Goal: Information Seeking & Learning: Learn about a topic

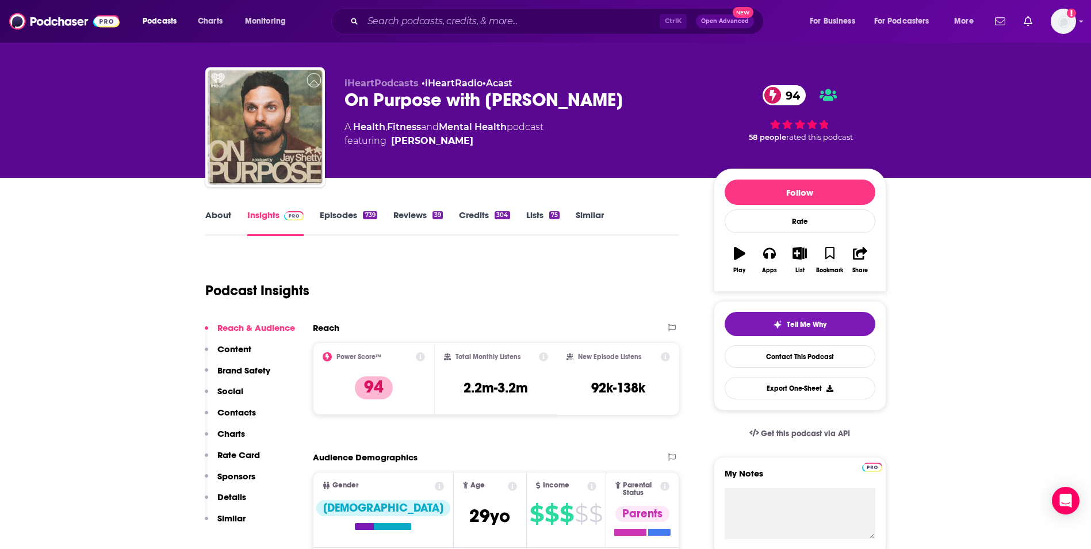
click at [218, 221] on link "About" at bounding box center [218, 222] width 26 height 26
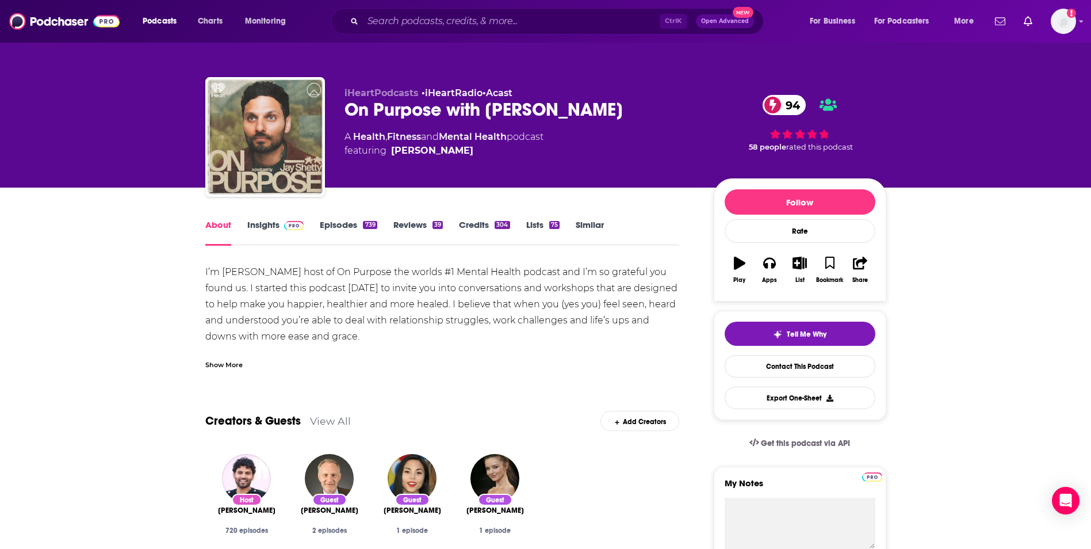
drag, startPoint x: 197, startPoint y: 269, endPoint x: 333, endPoint y: 337, distance: 152.0
copy div "I’m [PERSON_NAME] host of On Purpose the worlds #1 Mental Health podcast and I’…"
click at [269, 223] on link "Insights" at bounding box center [275, 232] width 57 height 26
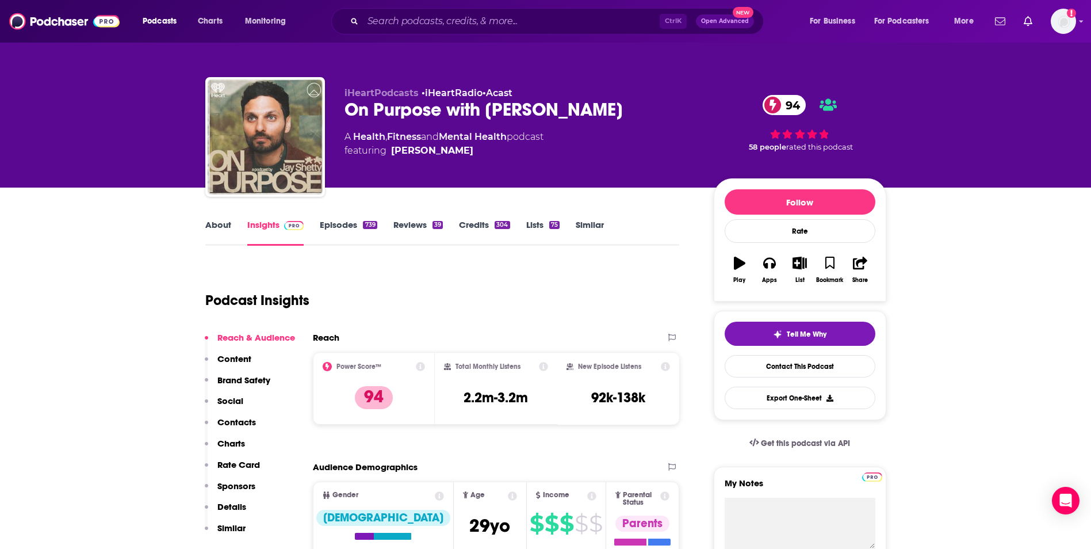
click at [210, 227] on link "About" at bounding box center [218, 232] width 26 height 26
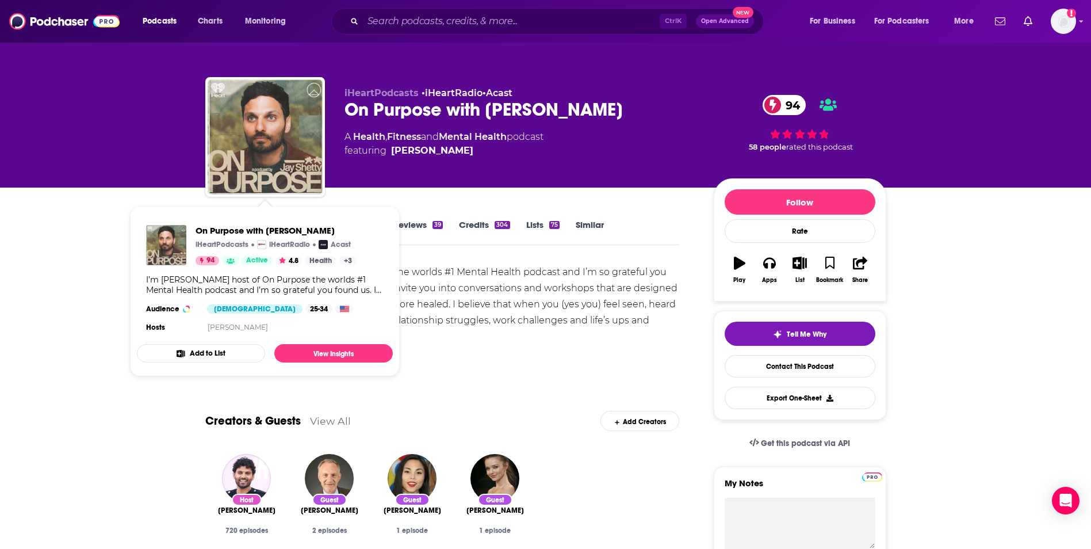
click at [458, 355] on div "Show More" at bounding box center [442, 360] width 474 height 20
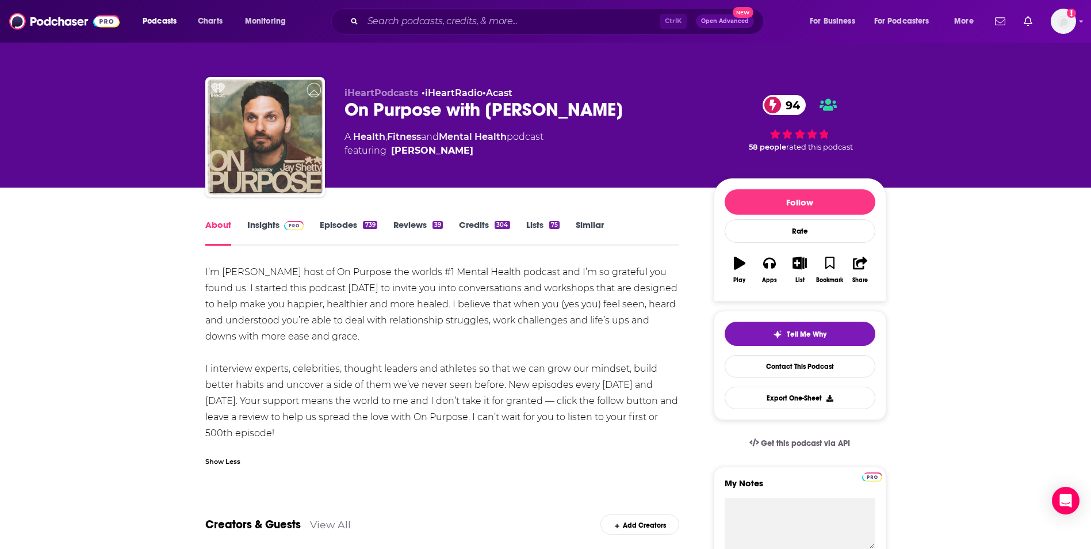
click at [272, 233] on link "Insights" at bounding box center [275, 232] width 57 height 26
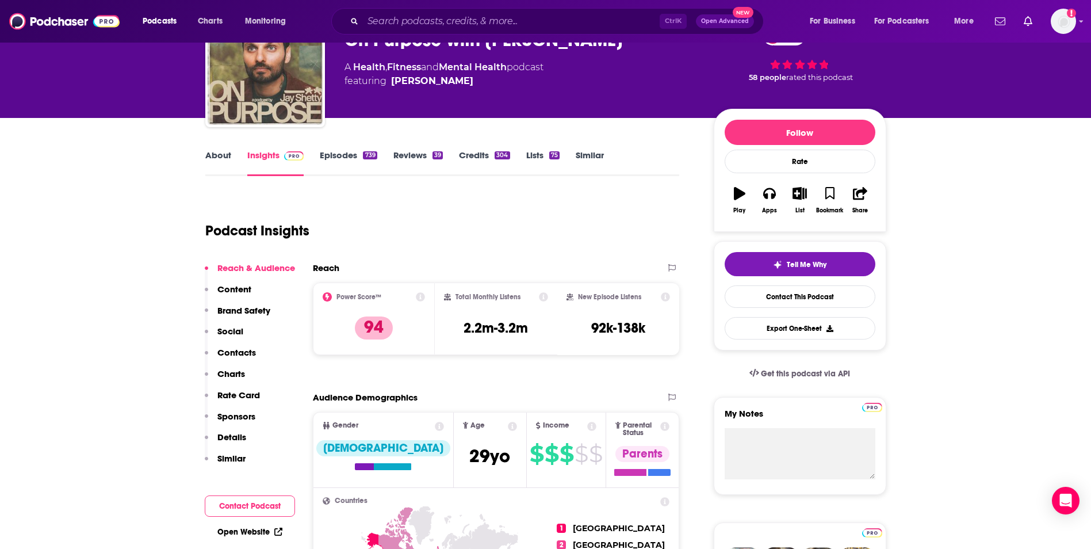
scroll to position [70, 0]
